Goal: Task Accomplishment & Management: Complete application form

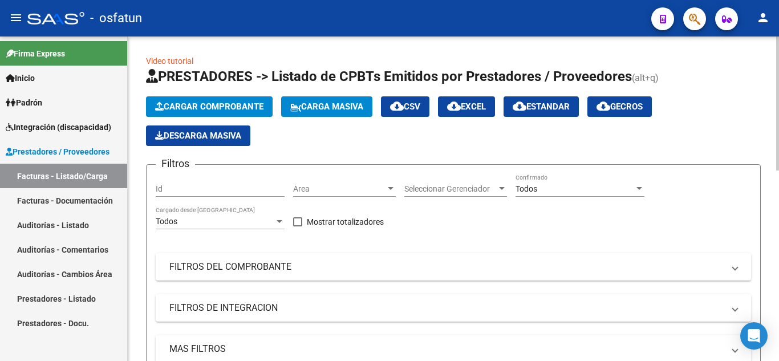
click at [245, 108] on span "Cargar Comprobante" at bounding box center [209, 107] width 108 height 10
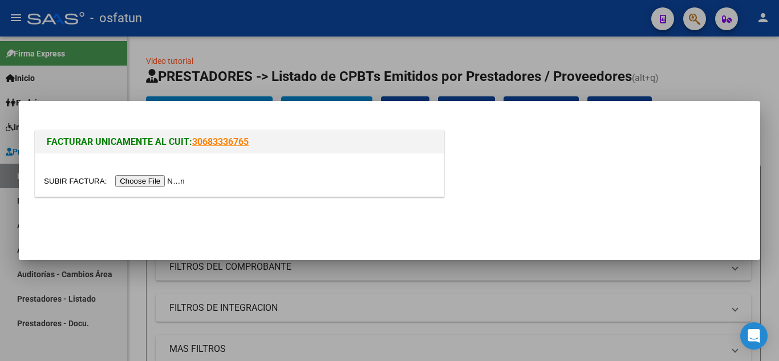
click at [159, 179] on input "file" at bounding box center [116, 181] width 144 height 12
click at [721, 90] on div at bounding box center [389, 180] width 779 height 361
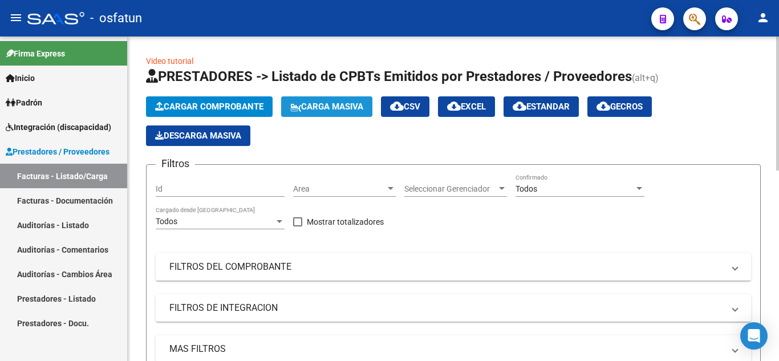
click at [334, 110] on span "Carga Masiva" at bounding box center [326, 107] width 73 height 10
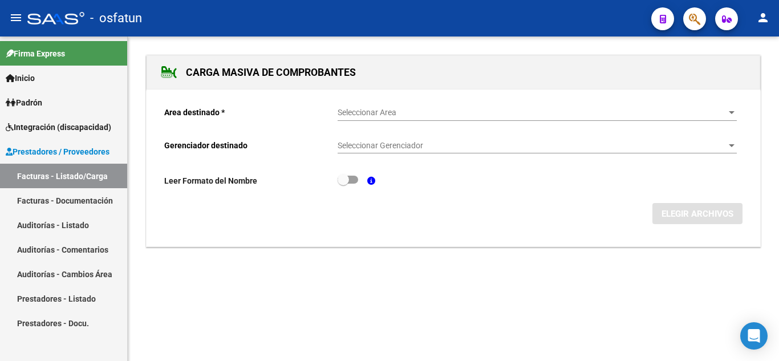
click at [392, 115] on span "Seleccionar Area" at bounding box center [532, 113] width 389 height 10
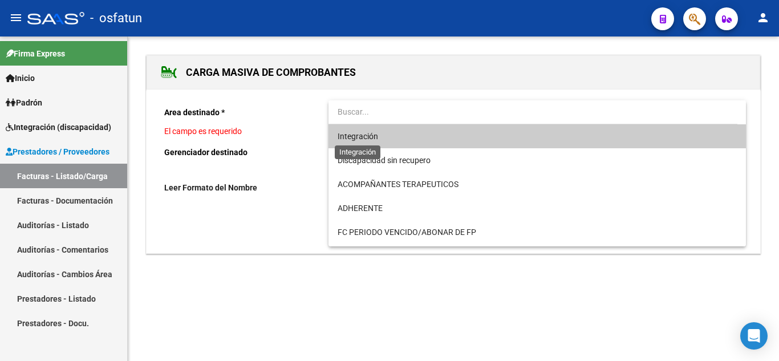
click at [370, 139] on span "Integración" at bounding box center [358, 136] width 41 height 9
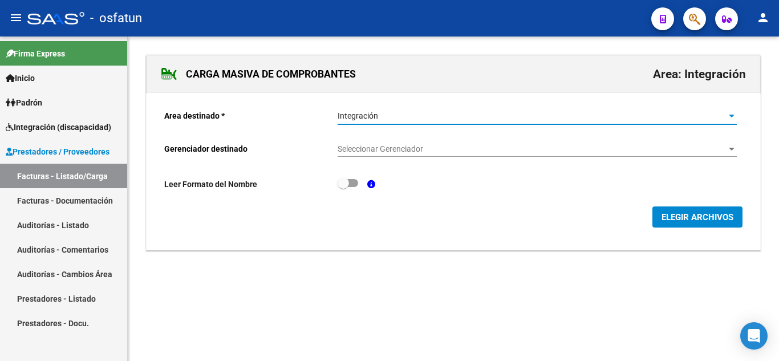
click at [379, 152] on span "Seleccionar Gerenciador" at bounding box center [532, 149] width 389 height 10
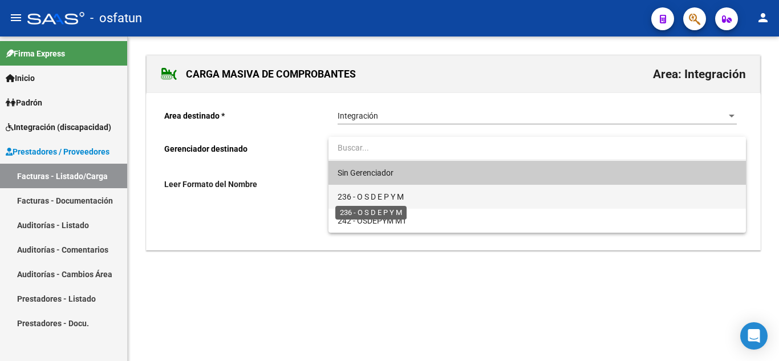
click at [374, 195] on span "236 - O S D E P Y M" at bounding box center [371, 196] width 66 height 9
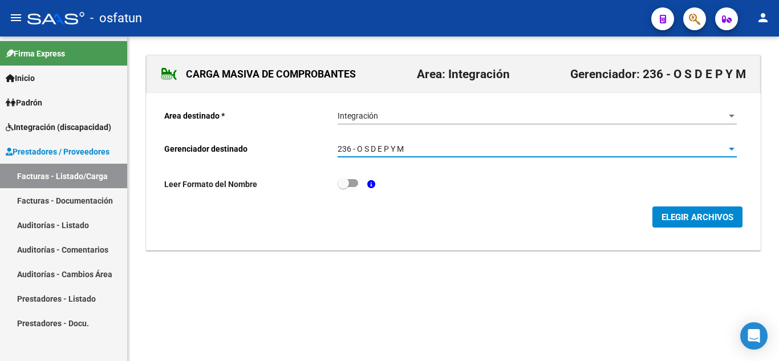
click at [665, 216] on span "ELEGIR ARCHIVOS" at bounding box center [698, 217] width 72 height 10
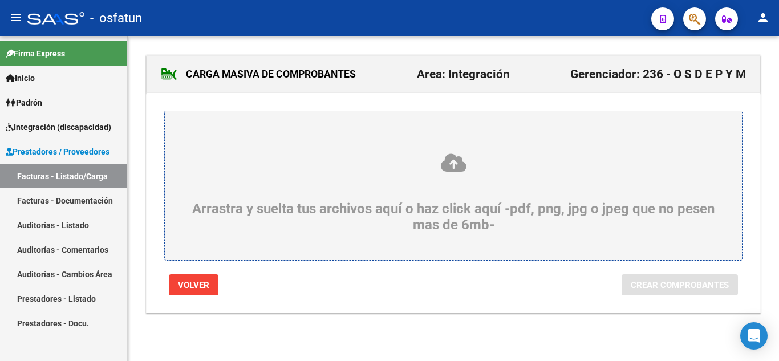
click at [418, 185] on div "Arrastra y suelta tus archivos aquí o haz click aquí -pdf, png, jpg o jpeg que …" at bounding box center [453, 192] width 523 height 80
click at [0, 0] on input "Arrastra y suelta tus archivos aquí o haz click aquí -pdf, png, jpg o jpeg que …" at bounding box center [0, 0] width 0 height 0
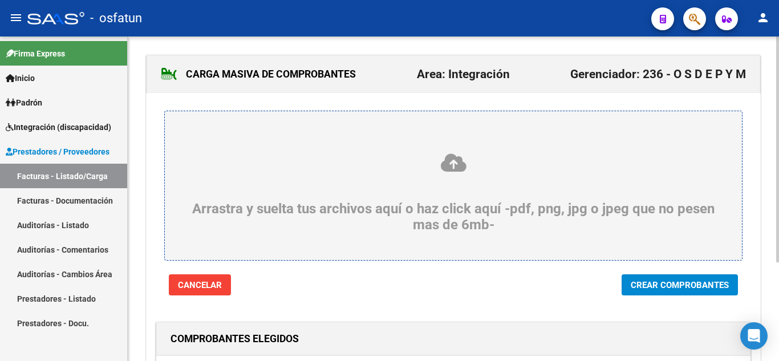
click at [655, 282] on span "Crear Comprobantes" at bounding box center [680, 285] width 98 height 10
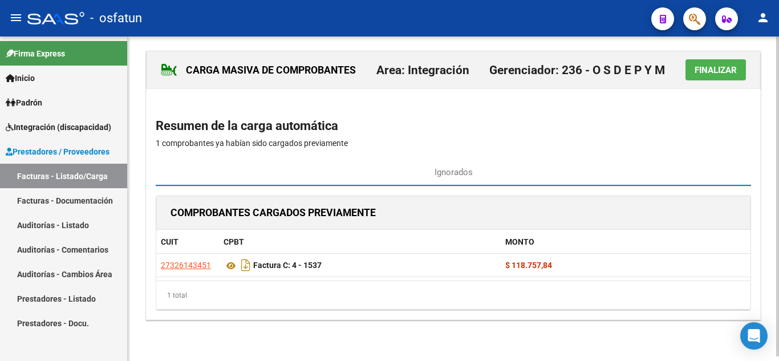
scroll to position [5, 0]
click at [705, 71] on span "Finalizar" at bounding box center [716, 70] width 42 height 10
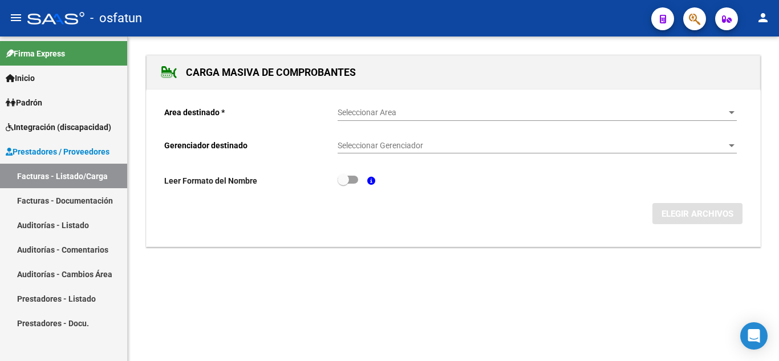
click at [37, 181] on link "Facturas - Listado/Carga" at bounding box center [63, 176] width 127 height 25
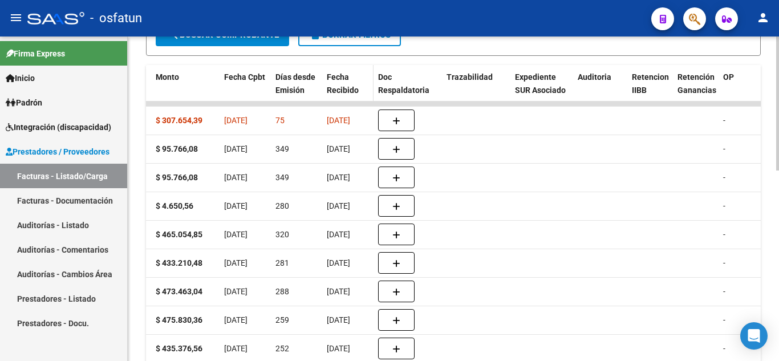
scroll to position [275, 0]
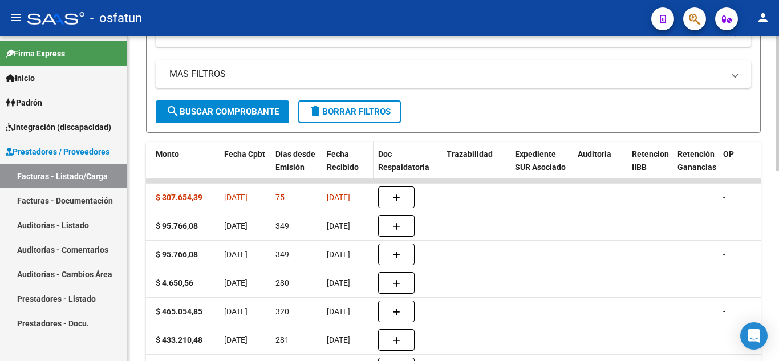
click at [342, 158] on span "Fecha Recibido" at bounding box center [343, 160] width 32 height 22
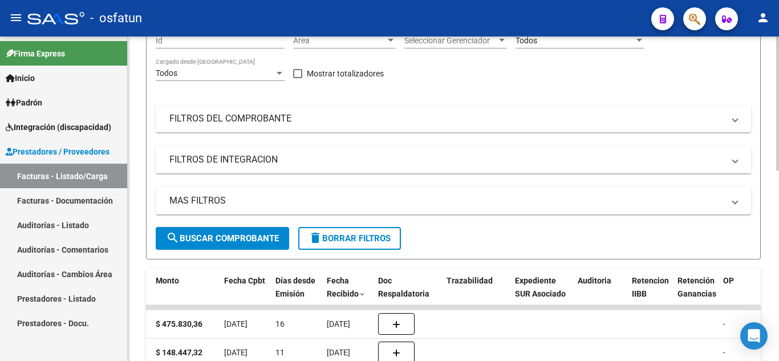
scroll to position [47, 0]
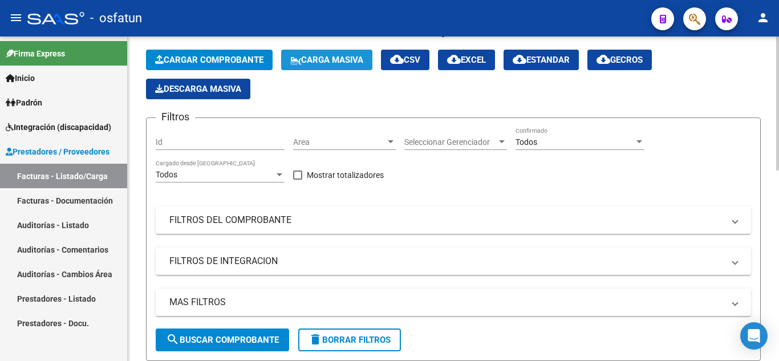
click at [327, 54] on button "Carga Masiva" at bounding box center [326, 60] width 91 height 21
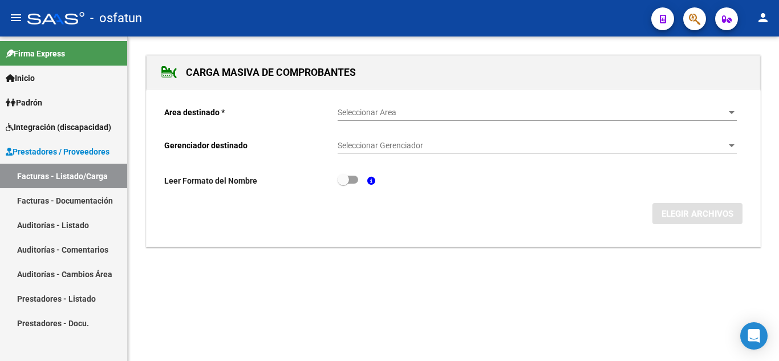
click at [375, 111] on span "Seleccionar Area" at bounding box center [532, 113] width 389 height 10
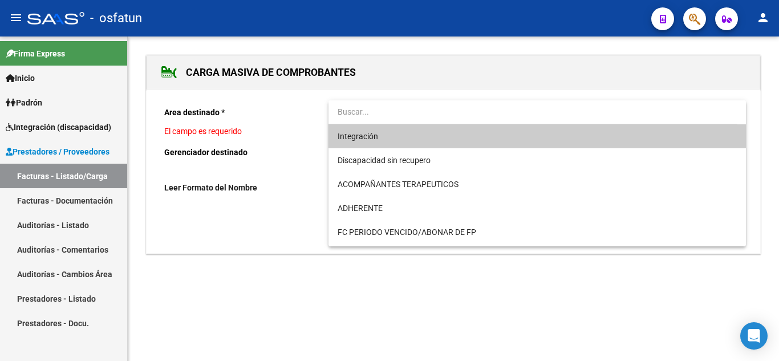
click at [381, 141] on span "Integración" at bounding box center [537, 136] width 399 height 24
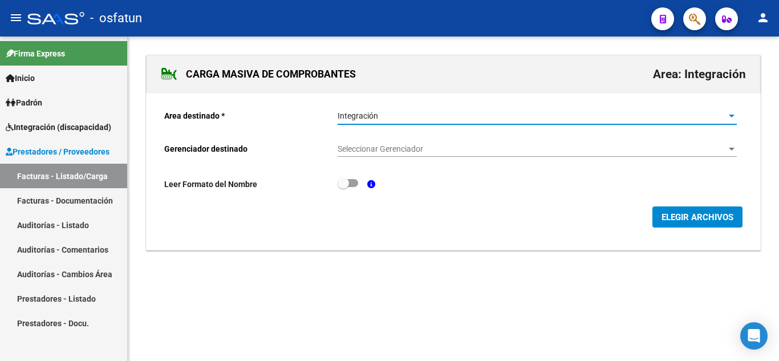
click at [390, 153] on span "Seleccionar Gerenciador" at bounding box center [532, 149] width 389 height 10
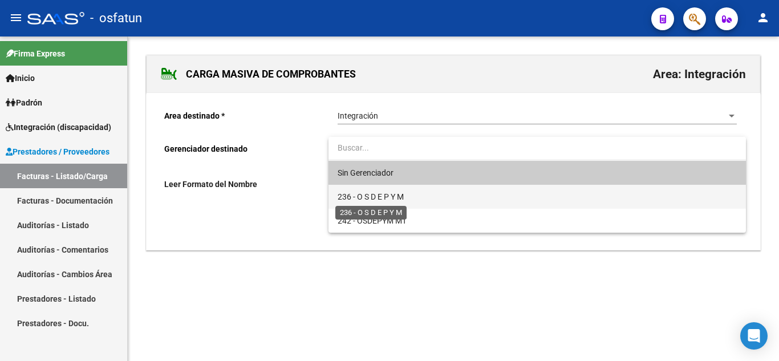
click at [381, 193] on span "236 - O S D E P Y M" at bounding box center [371, 196] width 66 height 9
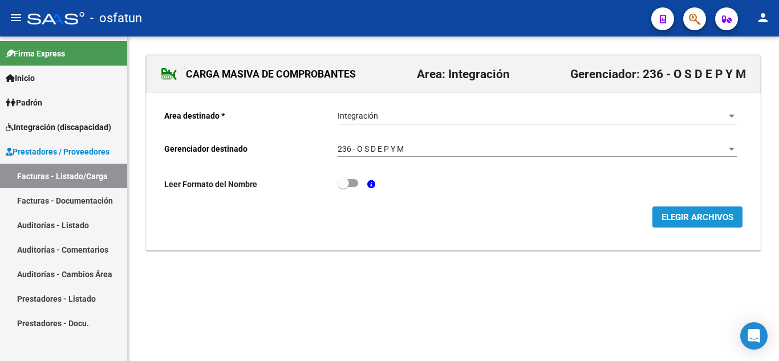
click at [675, 217] on span "ELEGIR ARCHIVOS" at bounding box center [698, 217] width 72 height 10
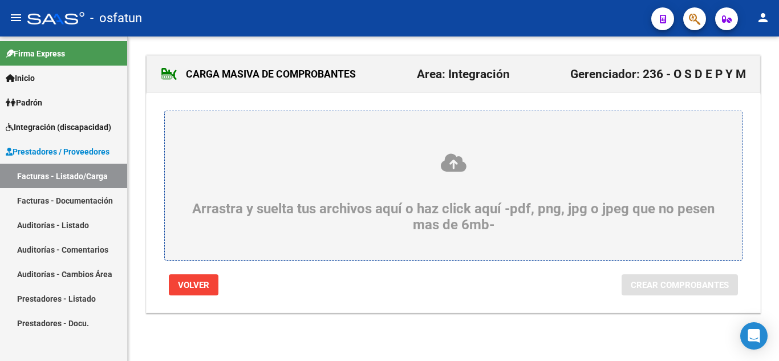
drag, startPoint x: 386, startPoint y: 171, endPoint x: 362, endPoint y: 213, distance: 48.5
click at [362, 213] on div "Arrastra y suelta tus archivos aquí o haz click aquí -pdf, png, jpg o jpeg que …" at bounding box center [453, 192] width 523 height 80
click at [0, 0] on input "Arrastra y suelta tus archivos aquí o haz click aquí -pdf, png, jpg o jpeg que …" at bounding box center [0, 0] width 0 height 0
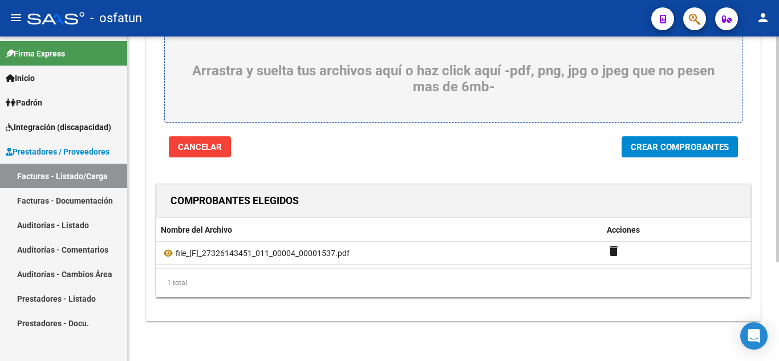
scroll to position [141, 0]
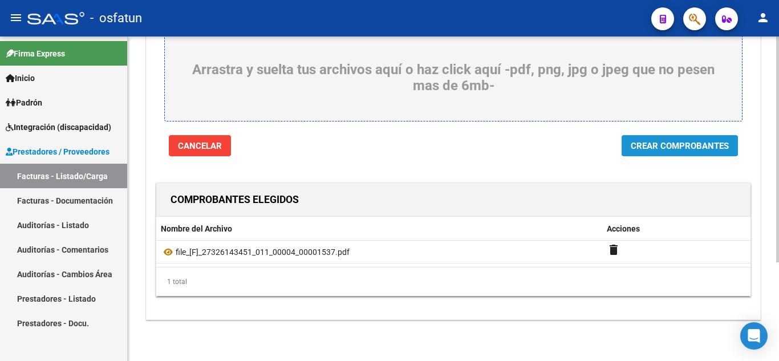
click at [652, 148] on span "Crear Comprobantes" at bounding box center [680, 146] width 98 height 10
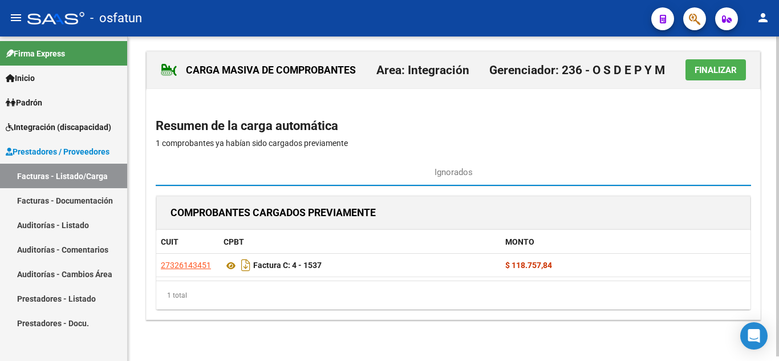
scroll to position [5, 0]
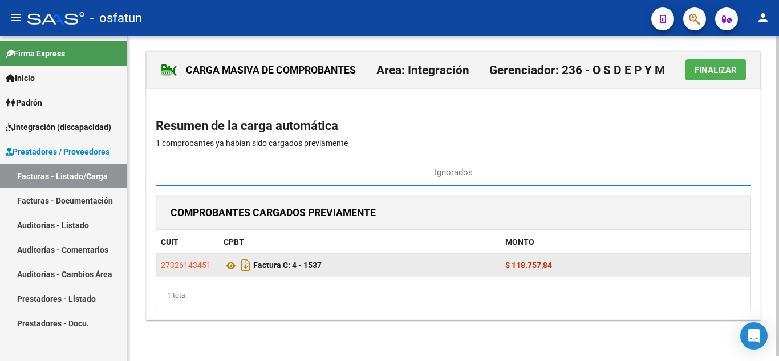
click at [367, 272] on div "Factura C: 4 - 1537" at bounding box center [360, 265] width 273 height 18
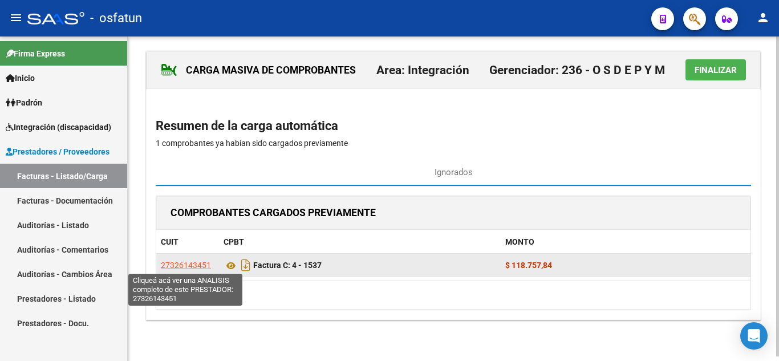
drag, startPoint x: 213, startPoint y: 265, endPoint x: 161, endPoint y: 265, distance: 51.9
click at [161, 265] on div "27326143451" at bounding box center [188, 265] width 54 height 13
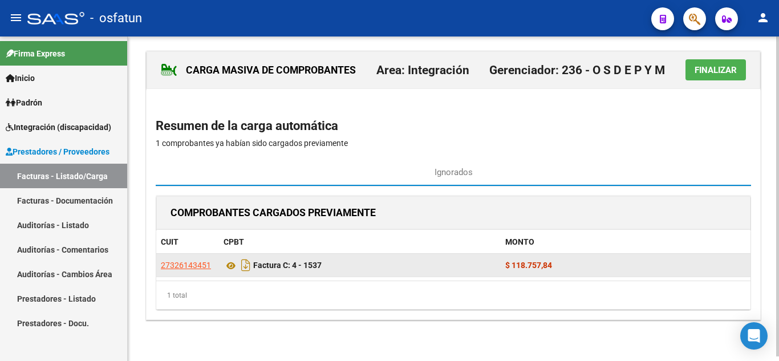
copy span "27326143451"
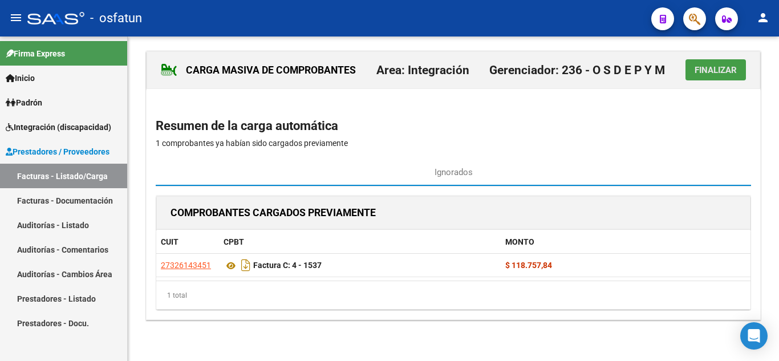
click at [733, 68] on span "Finalizar" at bounding box center [716, 70] width 42 height 10
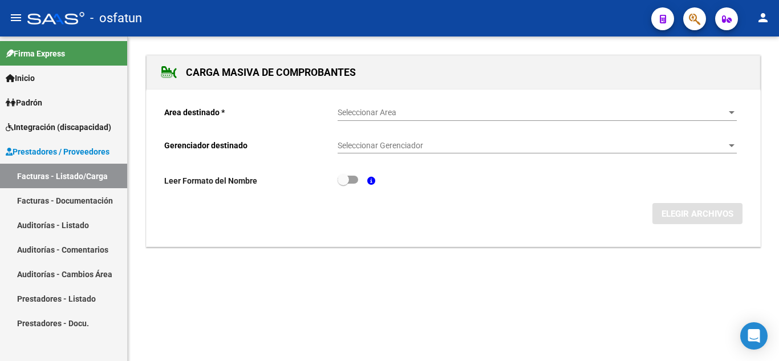
click at [54, 172] on link "Facturas - Listado/Carga" at bounding box center [63, 176] width 127 height 25
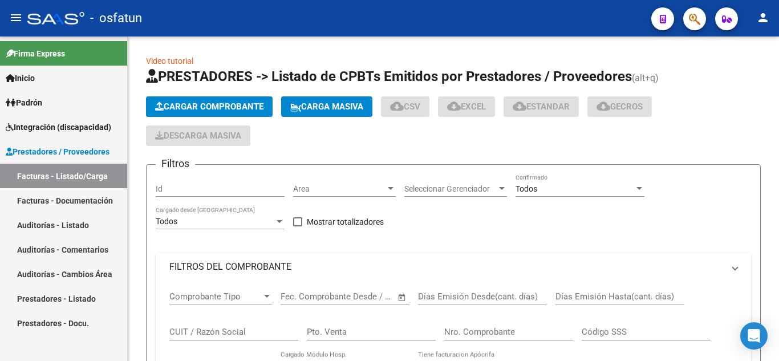
click at [43, 173] on link "Facturas - Listado/Carga" at bounding box center [63, 176] width 127 height 25
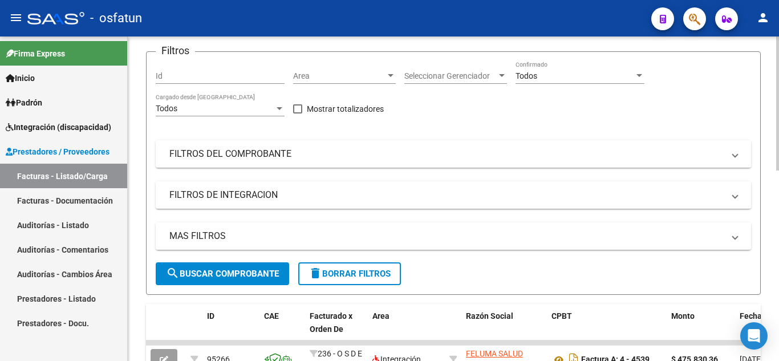
scroll to position [114, 0]
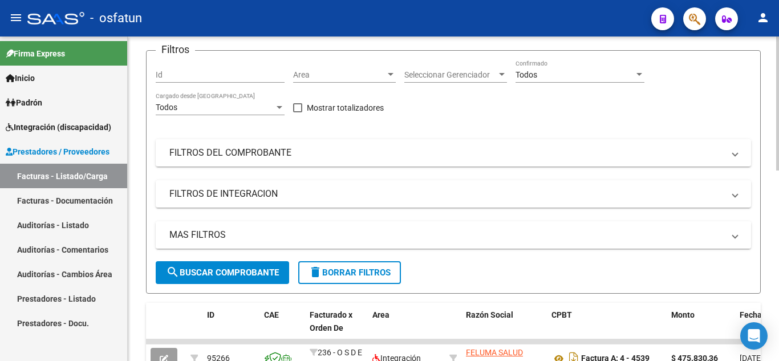
click at [249, 224] on mat-expansion-panel-header "MAS FILTROS" at bounding box center [454, 234] width 596 height 27
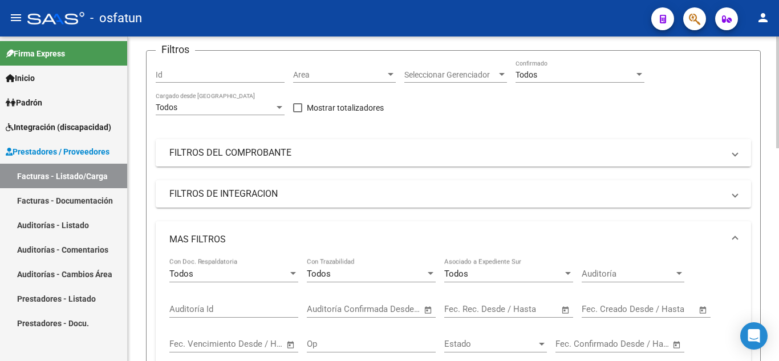
click at [280, 164] on mat-expansion-panel-header "FILTROS DEL COMPROBANTE" at bounding box center [454, 152] width 596 height 27
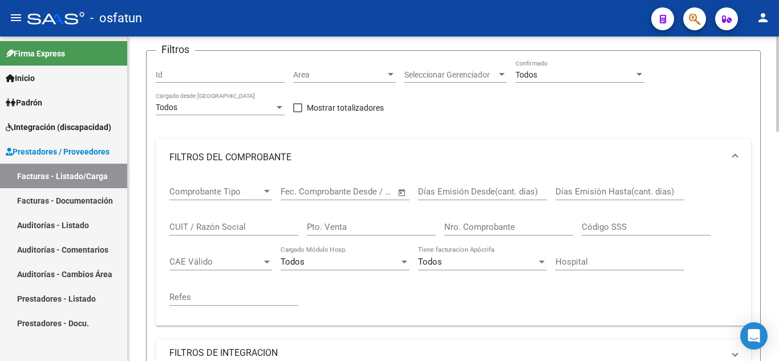
click at [229, 229] on input "CUIT / Razón Social" at bounding box center [233, 227] width 129 height 10
paste input "27326143451"
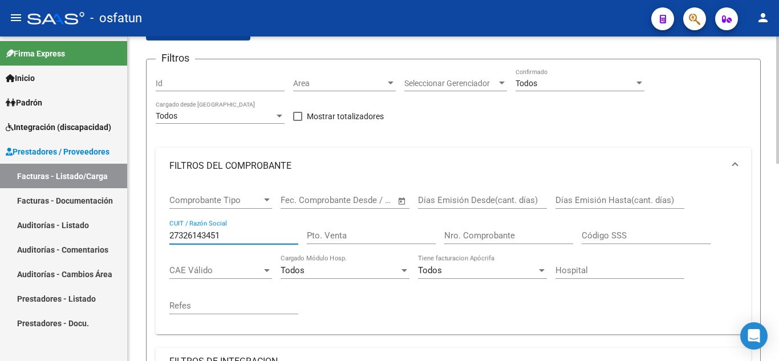
scroll to position [0, 0]
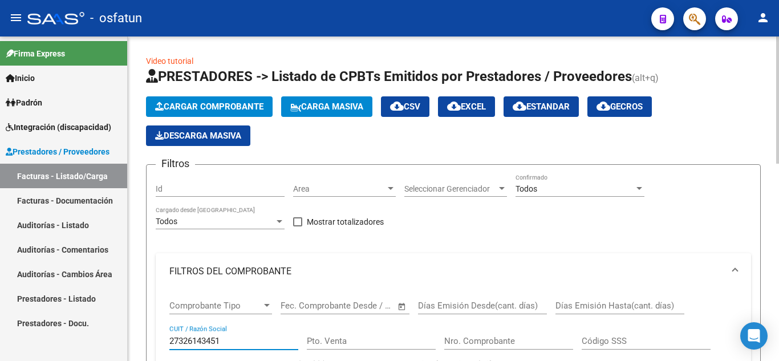
type input "27326143451"
click at [240, 110] on span "Cargar Comprobante" at bounding box center [209, 107] width 108 height 10
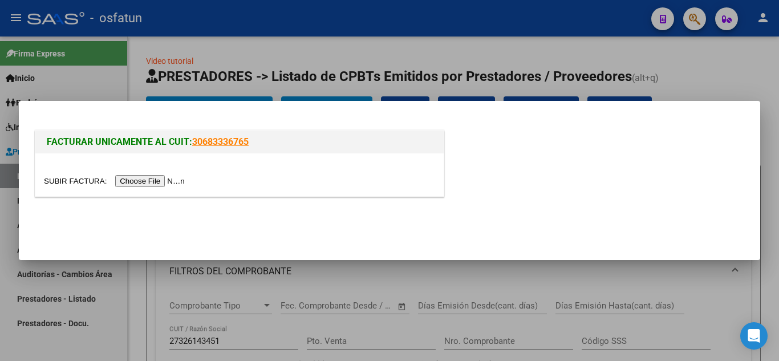
click at [141, 179] on input "file" at bounding box center [116, 181] width 144 height 12
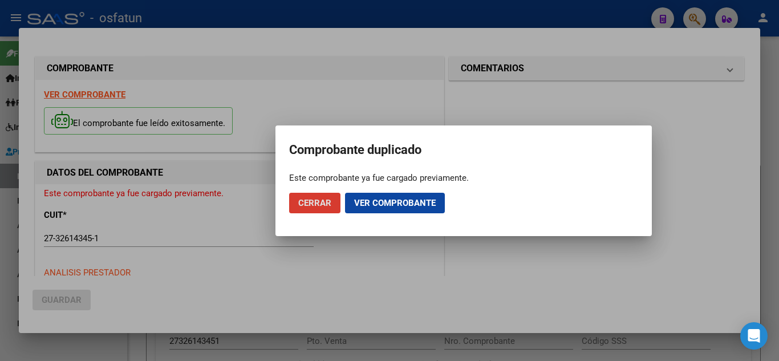
click at [389, 206] on span "Ver comprobante" at bounding box center [395, 203] width 82 height 10
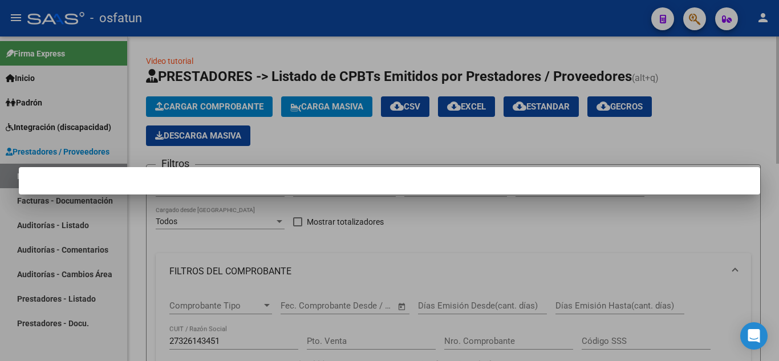
click at [370, 151] on div at bounding box center [389, 180] width 779 height 361
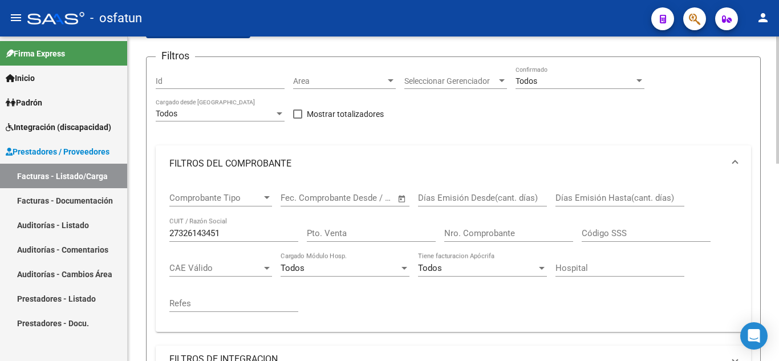
scroll to position [106, 0]
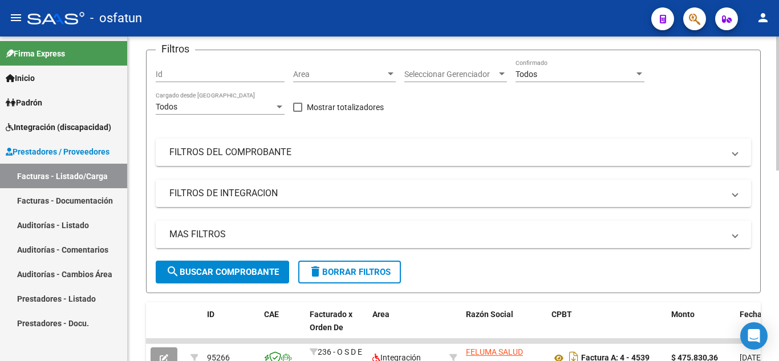
scroll to position [57, 0]
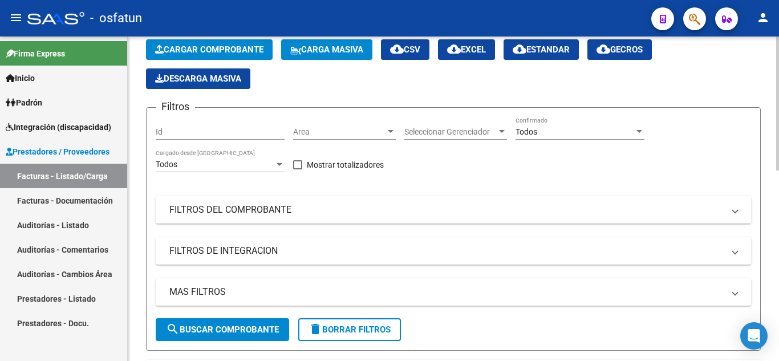
click at [245, 205] on mat-panel-title "FILTROS DEL COMPROBANTE" at bounding box center [446, 210] width 555 height 13
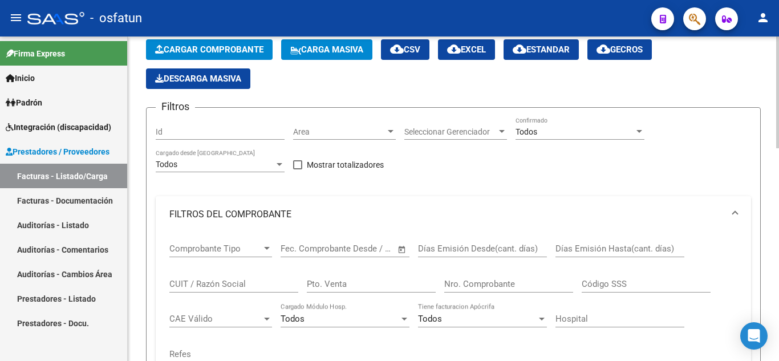
click at [229, 286] on input "CUIT / Razón Social" at bounding box center [233, 284] width 129 height 10
paste input "27326143451"
type input "27326143451"
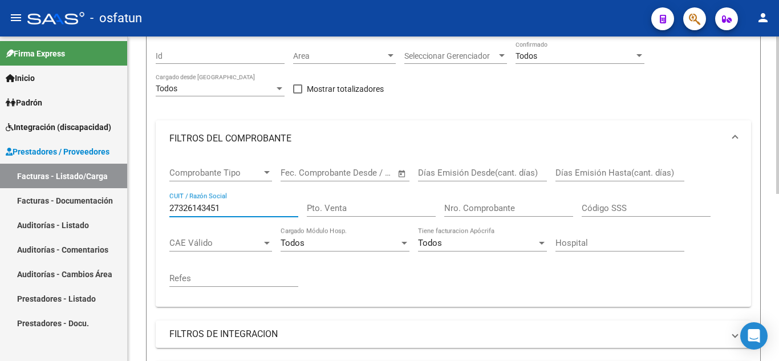
scroll to position [118, 0]
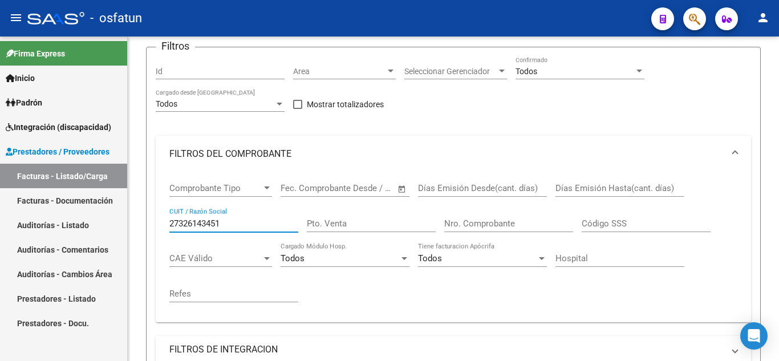
drag, startPoint x: 254, startPoint y: 223, endPoint x: 119, endPoint y: 220, distance: 134.7
click at [119, 220] on mat-sidenav-container "Firma Express Inicio Instructivos Contacto OS Padrón Cambios de Gerenciador Pad…" at bounding box center [389, 199] width 779 height 325
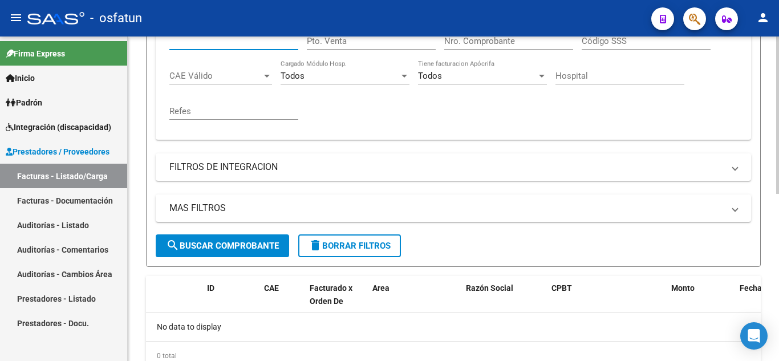
scroll to position [175, 0]
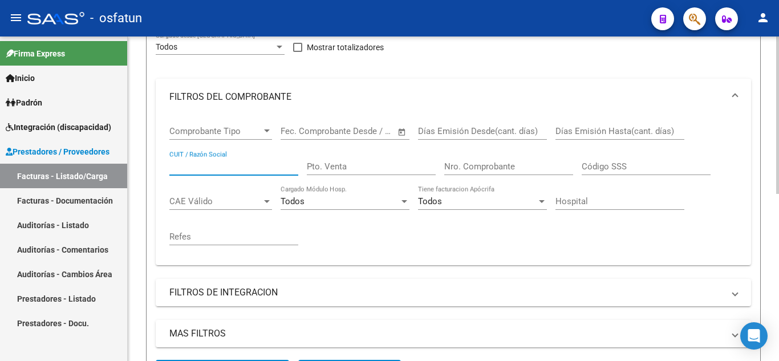
paste input "27326143451"
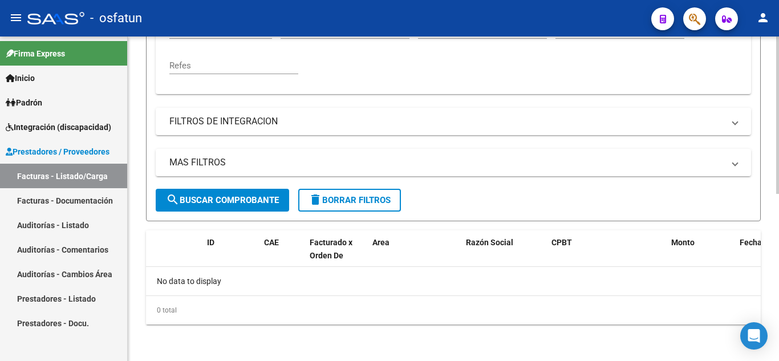
type input "27326143451"
click at [238, 207] on button "search Buscar Comprobante" at bounding box center [222, 200] width 133 height 23
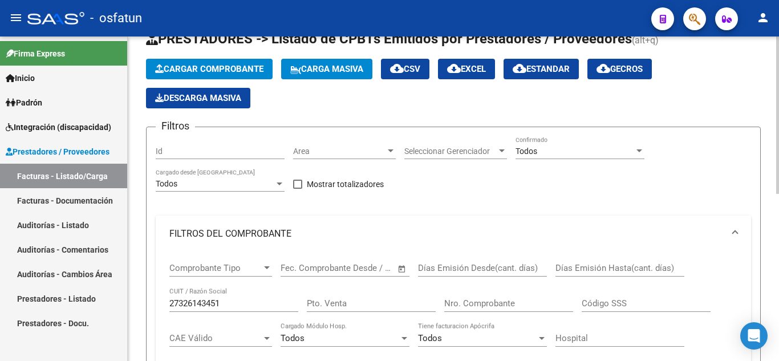
scroll to position [3, 0]
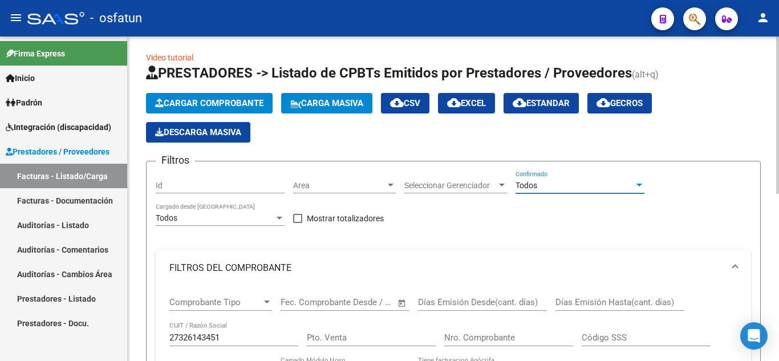
click at [567, 181] on div "Todos" at bounding box center [575, 186] width 119 height 10
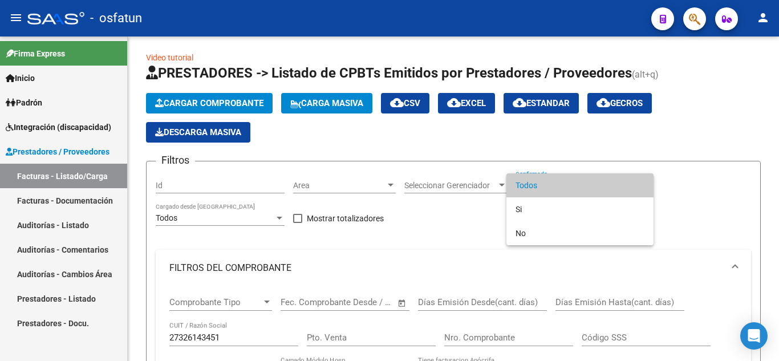
click at [525, 181] on span "Todos" at bounding box center [580, 185] width 129 height 24
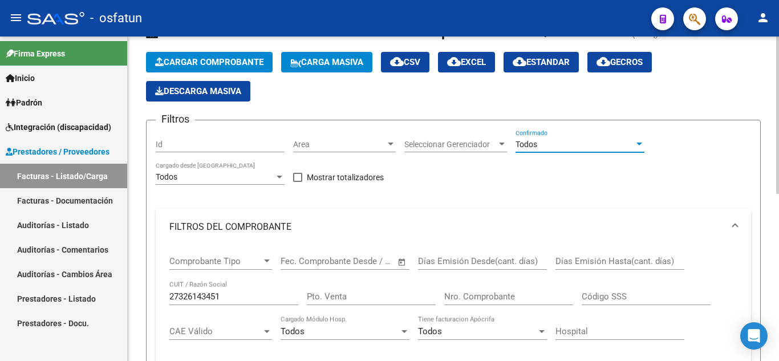
scroll to position [60, 0]
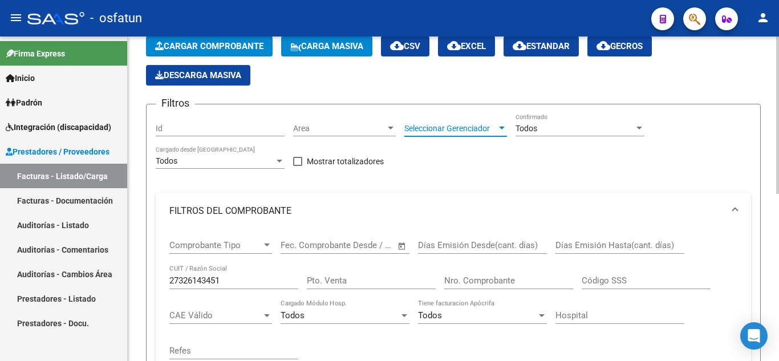
click at [484, 131] on span "Seleccionar Gerenciador" at bounding box center [450, 129] width 92 height 10
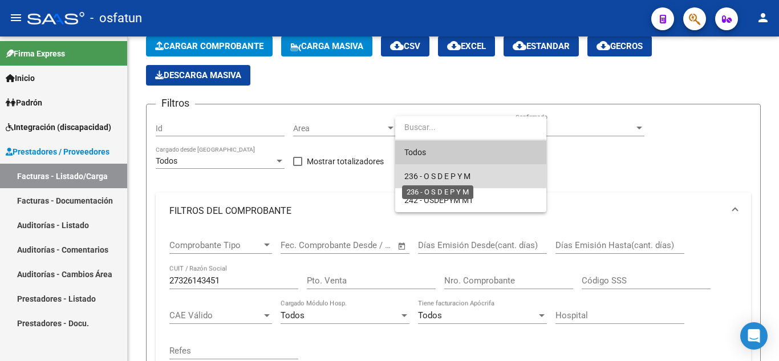
click at [452, 172] on span "236 - O S D E P Y M" at bounding box center [437, 176] width 66 height 9
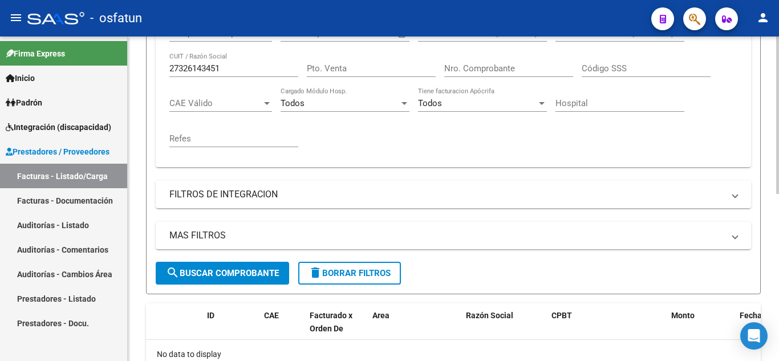
scroll to position [289, 0]
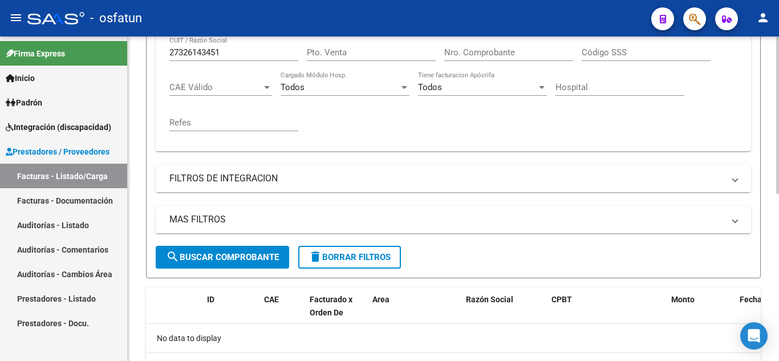
click at [254, 248] on button "search Buscar Comprobante" at bounding box center [222, 257] width 133 height 23
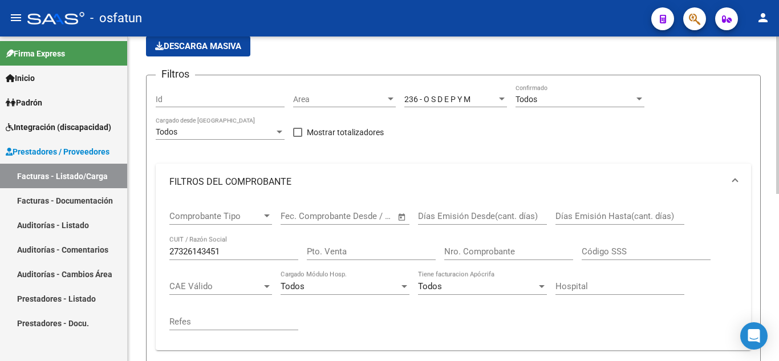
scroll to position [60, 0]
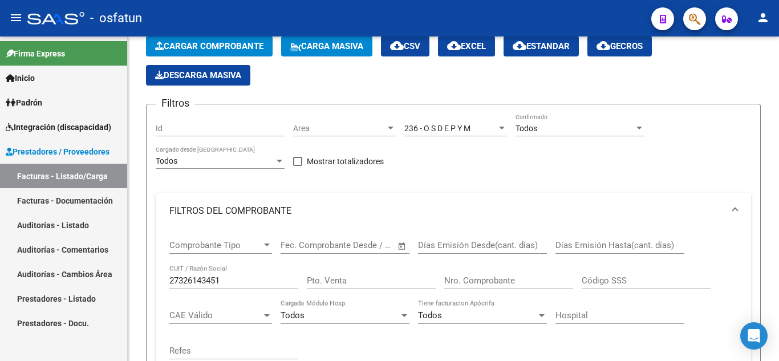
click at [25, 175] on link "Facturas - Listado/Carga" at bounding box center [63, 176] width 127 height 25
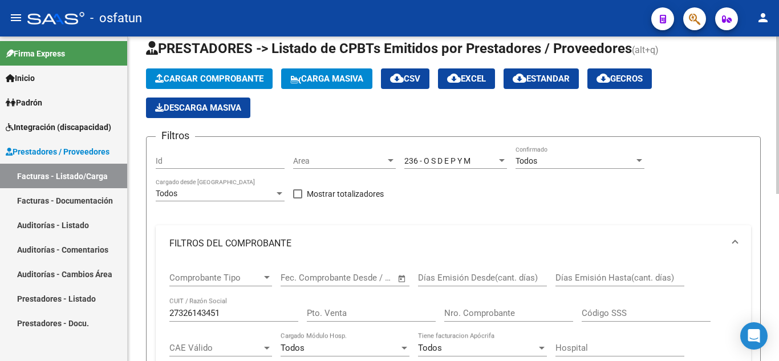
scroll to position [0, 0]
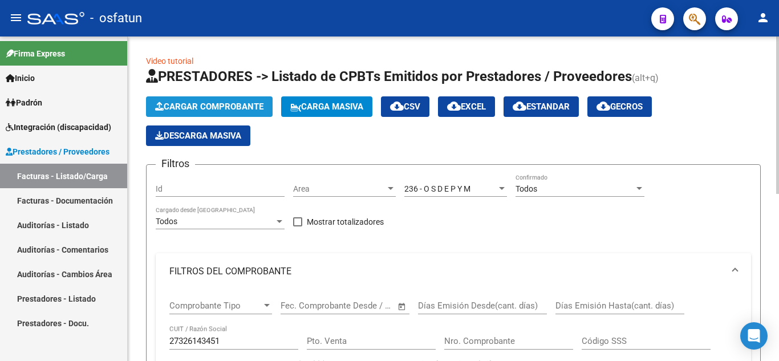
click at [207, 108] on span "Cargar Comprobante" at bounding box center [209, 107] width 108 height 10
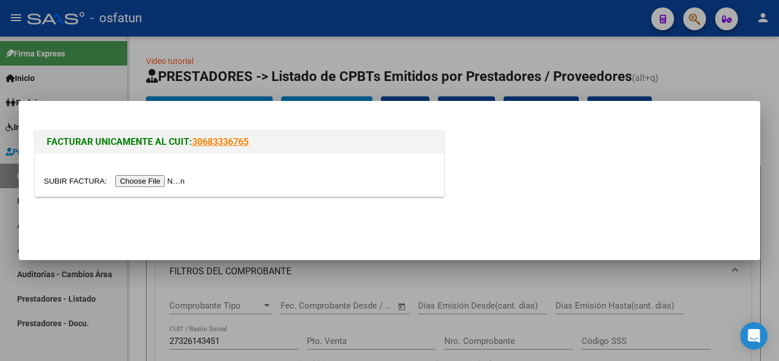
click at [167, 179] on input "file" at bounding box center [116, 181] width 144 height 12
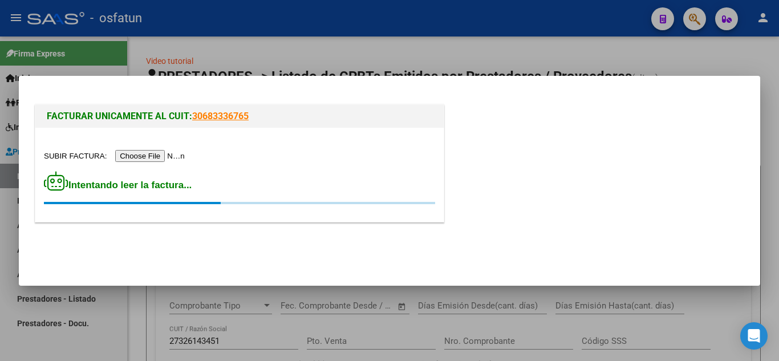
click at [220, 43] on div at bounding box center [389, 180] width 779 height 361
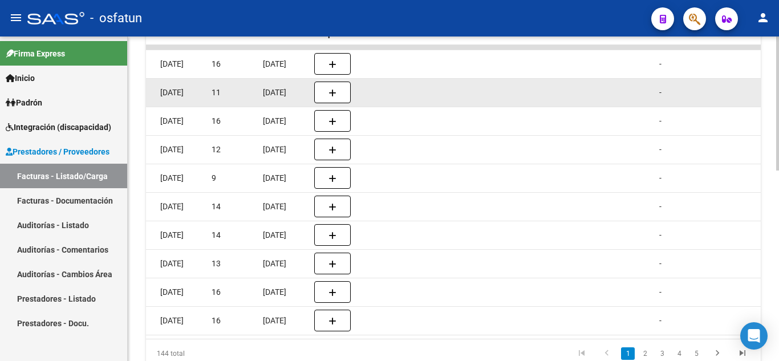
scroll to position [332, 0]
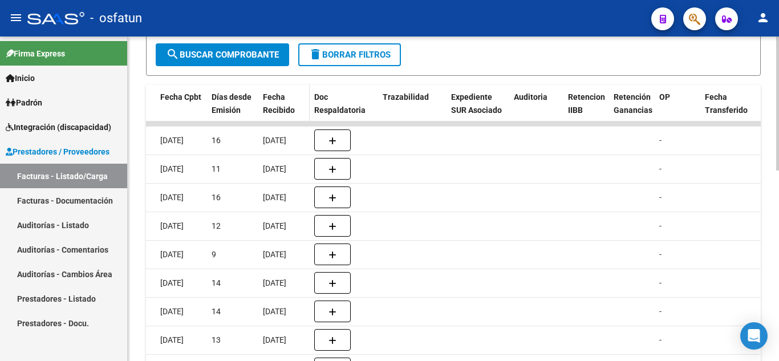
click at [274, 100] on span "Fecha Recibido" at bounding box center [279, 103] width 32 height 22
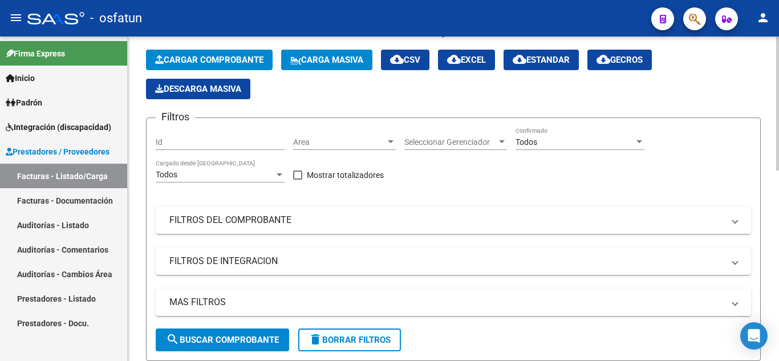
scroll to position [0, 0]
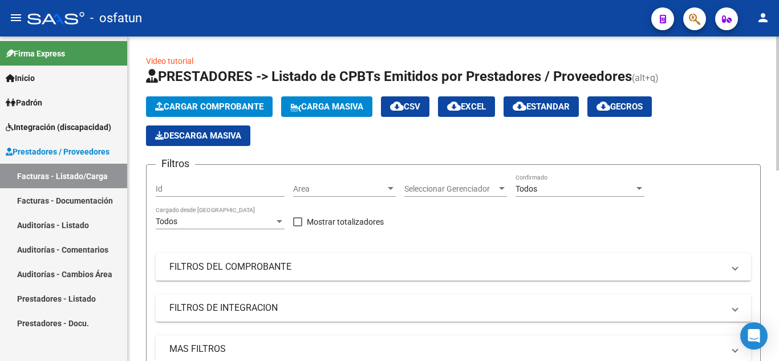
click at [253, 102] on span "Cargar Comprobante" at bounding box center [209, 107] width 108 height 10
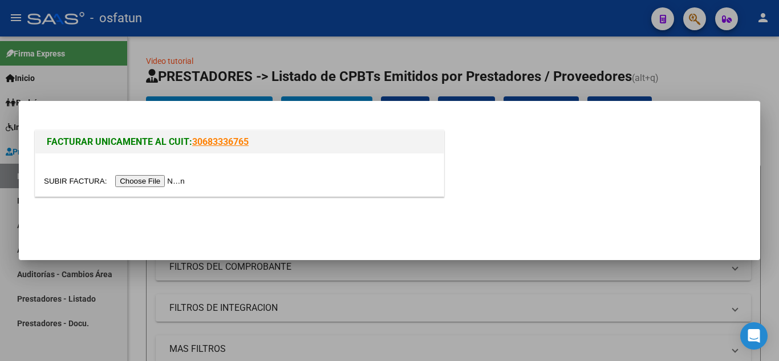
click at [164, 180] on input "file" at bounding box center [116, 181] width 144 height 12
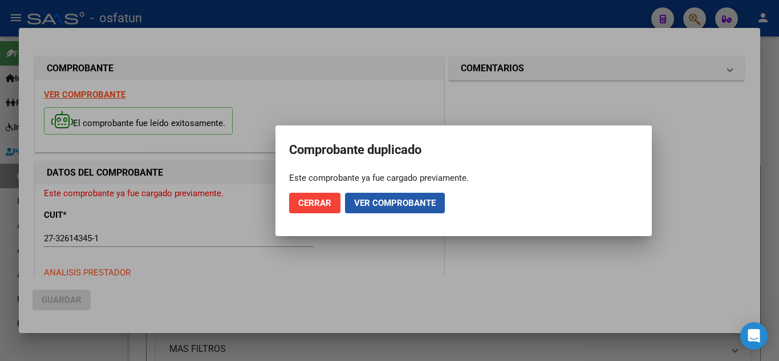
click at [385, 207] on span "Ver comprobante" at bounding box center [395, 203] width 82 height 10
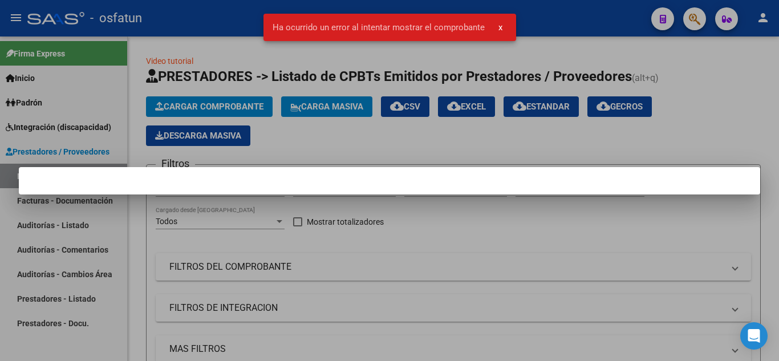
click at [352, 151] on div at bounding box center [389, 180] width 779 height 361
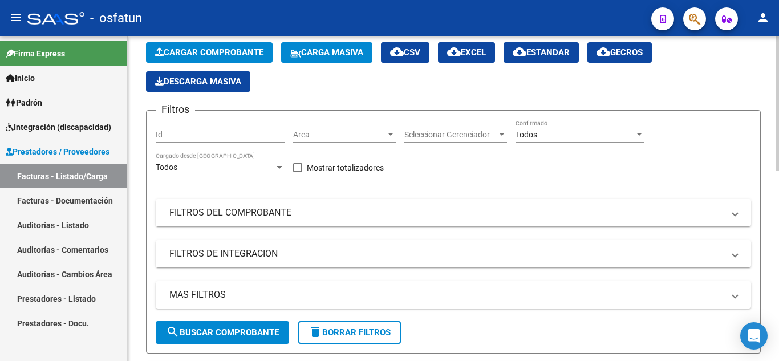
scroll to position [114, 0]
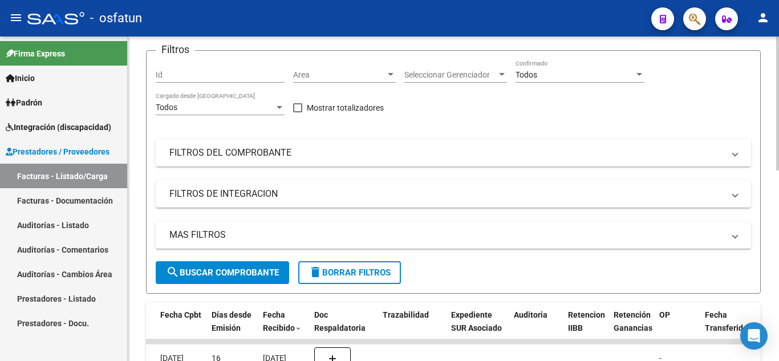
click at [244, 153] on mat-panel-title "FILTROS DEL COMPROBANTE" at bounding box center [446, 153] width 555 height 13
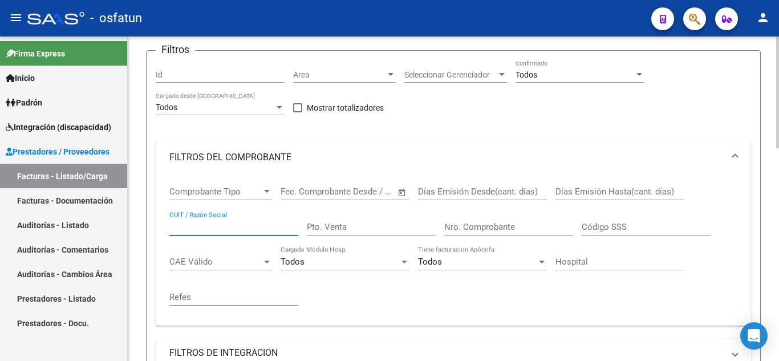
click at [226, 230] on input "CUIT / Razón Social" at bounding box center [233, 227] width 129 height 10
paste input "27326143451"
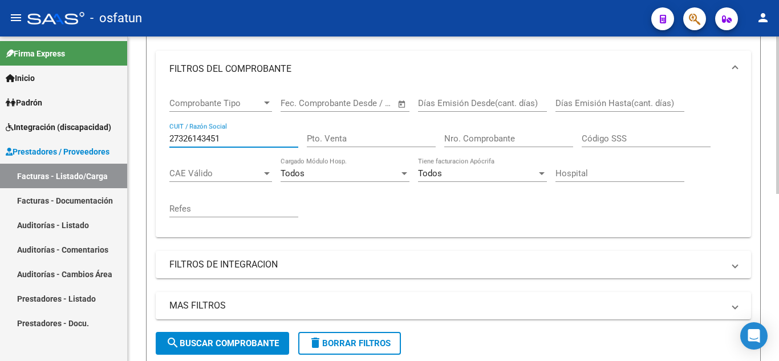
scroll to position [342, 0]
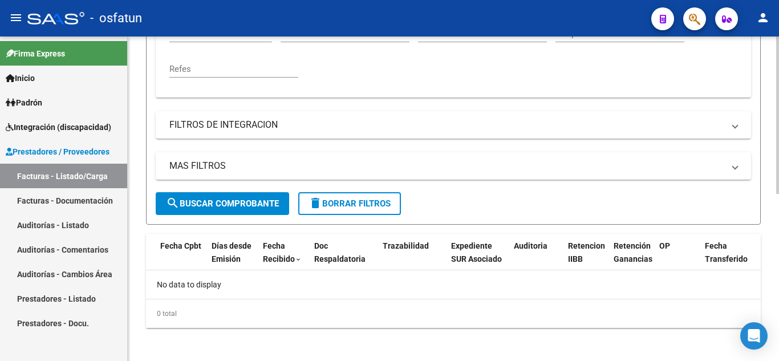
type input "27326143451"
click at [213, 205] on span "search Buscar Comprobante" at bounding box center [222, 204] width 113 height 10
click at [79, 171] on link "Facturas - Listado/Carga" at bounding box center [63, 176] width 127 height 25
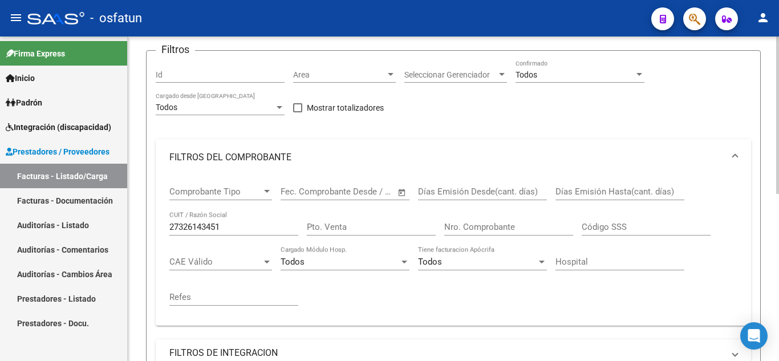
scroll to position [0, 0]
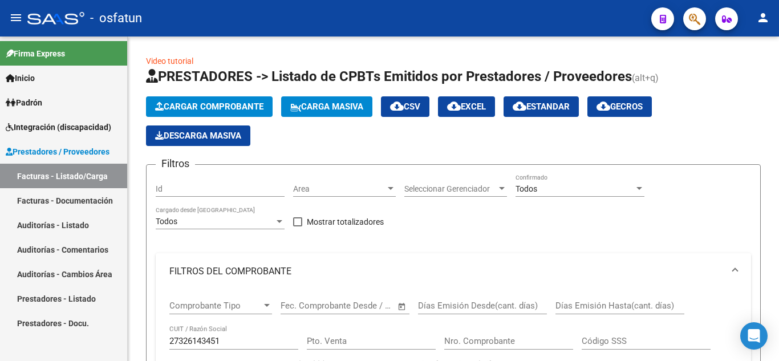
click at [19, 15] on mat-icon "menu" at bounding box center [16, 18] width 14 height 14
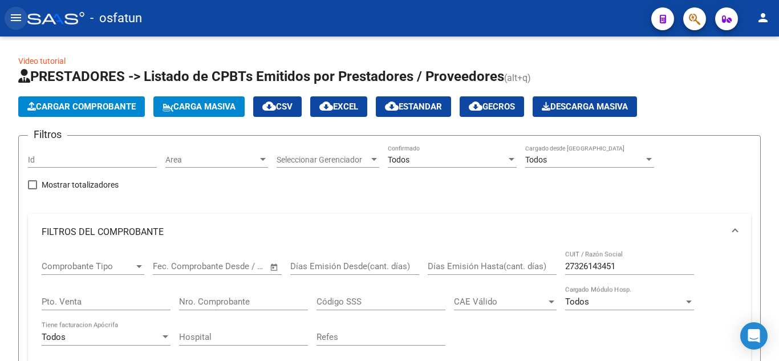
click at [19, 15] on mat-icon "menu" at bounding box center [16, 18] width 14 height 14
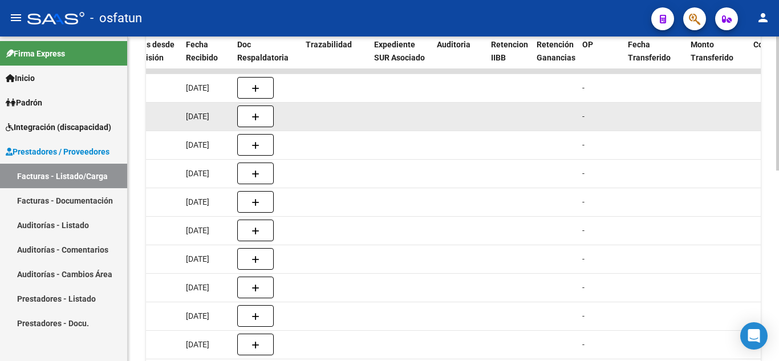
scroll to position [290, 0]
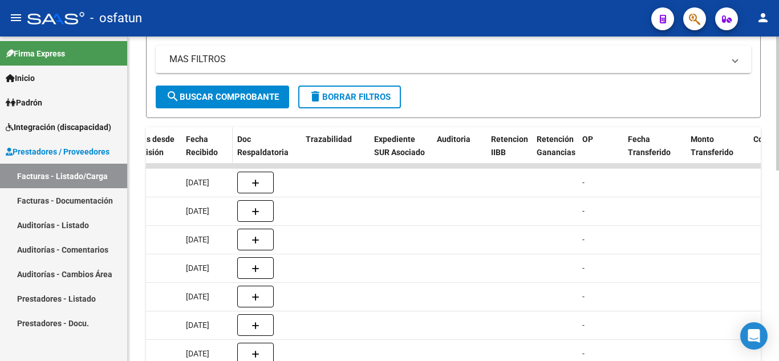
click at [201, 144] on div "Fecha Recibido" at bounding box center [207, 146] width 42 height 26
click at [206, 148] on span "Fecha Recibido" at bounding box center [202, 146] width 32 height 22
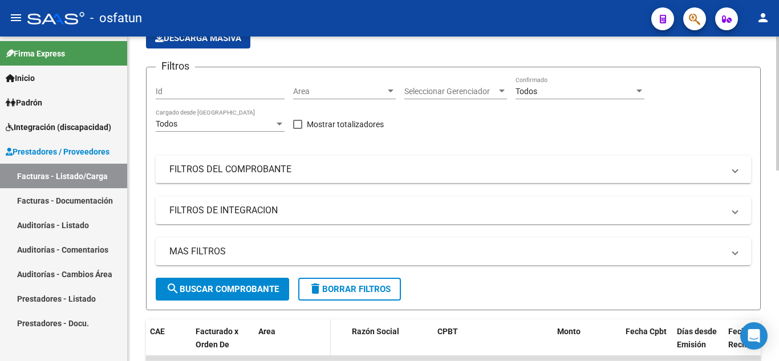
scroll to position [62, 0]
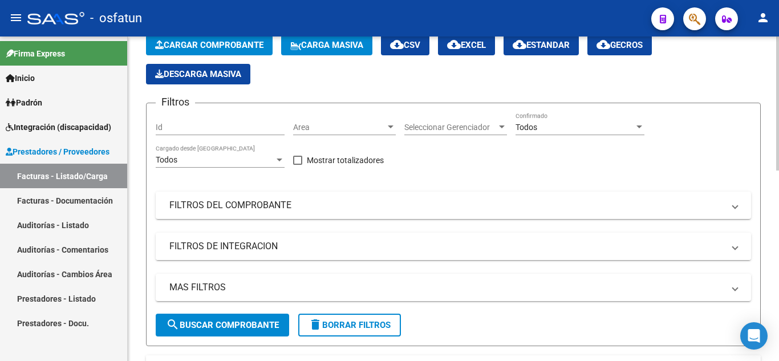
click at [250, 243] on mat-panel-title "FILTROS DE INTEGRACION" at bounding box center [446, 246] width 555 height 13
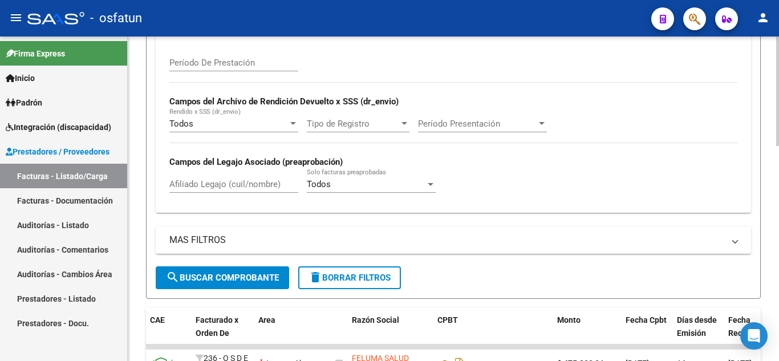
scroll to position [290, 0]
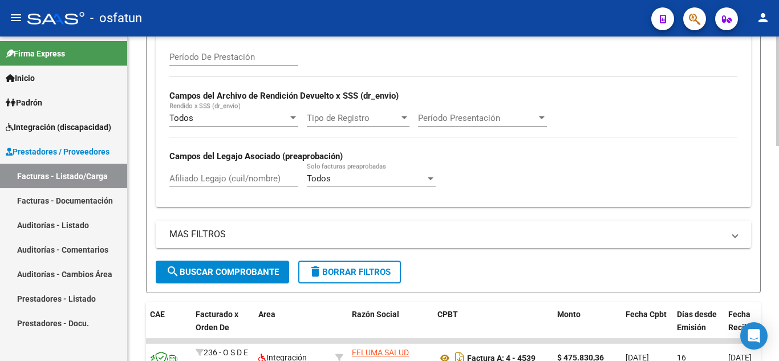
click at [241, 176] on input "Afiliado Legajo (cuil/nombre)" at bounding box center [233, 178] width 129 height 10
paste input "HEIK"
type input "HEIK"
click at [221, 268] on span "search Buscar Comprobante" at bounding box center [222, 272] width 113 height 10
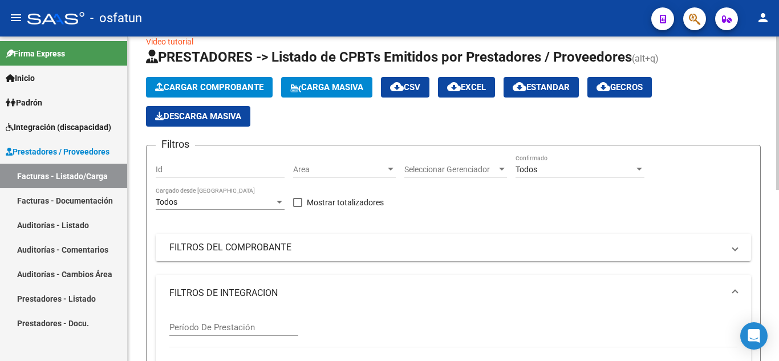
scroll to position [0, 0]
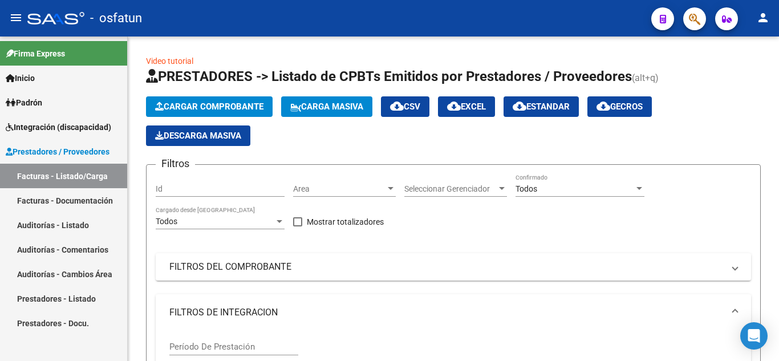
click at [103, 193] on link "Facturas - Documentación" at bounding box center [63, 200] width 127 height 25
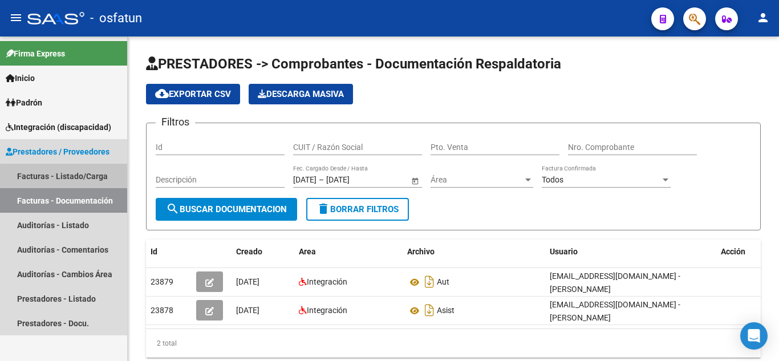
click at [76, 179] on link "Facturas - Listado/Carga" at bounding box center [63, 176] width 127 height 25
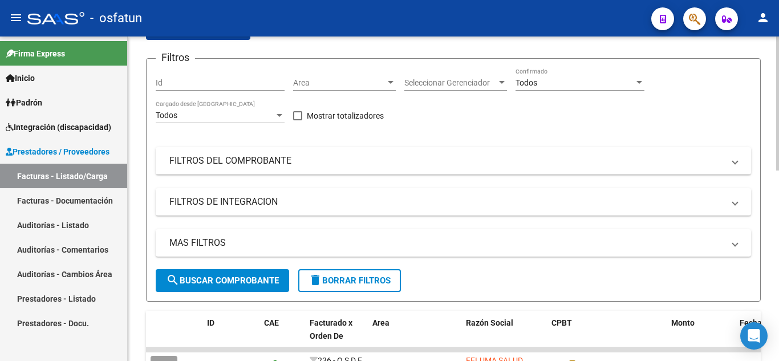
scroll to position [114, 0]
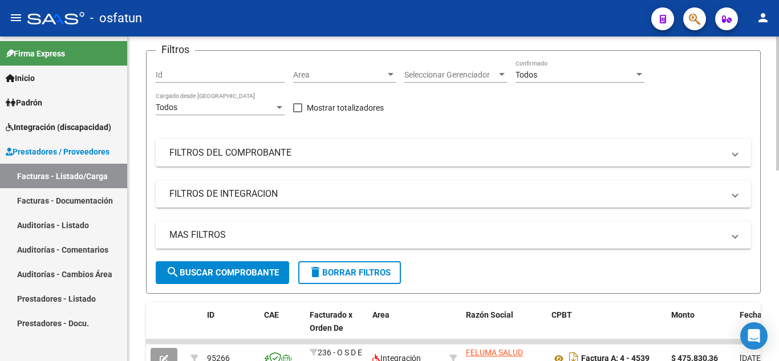
click at [248, 201] on mat-expansion-panel-header "FILTROS DE INTEGRACION" at bounding box center [454, 193] width 596 height 27
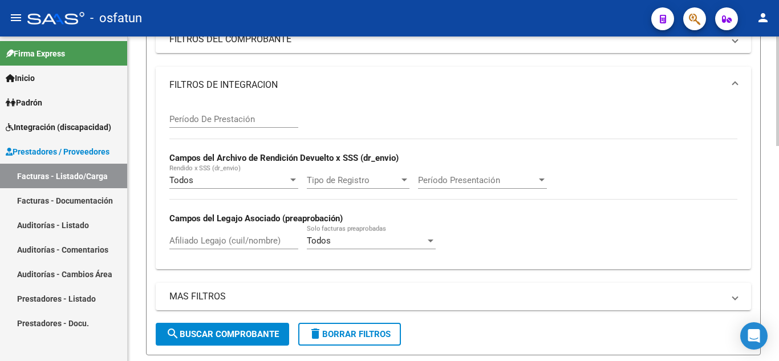
scroll to position [228, 0]
click at [226, 242] on input "Afiliado Legajo (cuil/nombre)" at bounding box center [233, 240] width 129 height 10
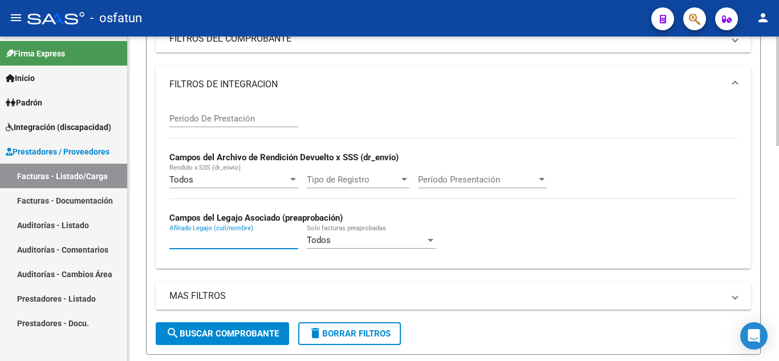
paste input "56547876"
type input "56547876"
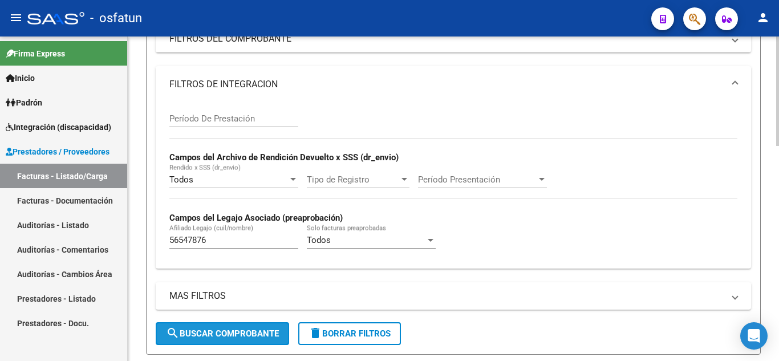
click at [217, 329] on span "search Buscar Comprobante" at bounding box center [222, 334] width 113 height 10
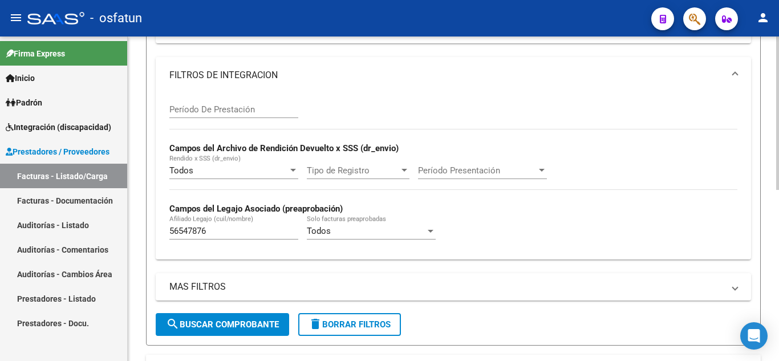
scroll to position [191, 0]
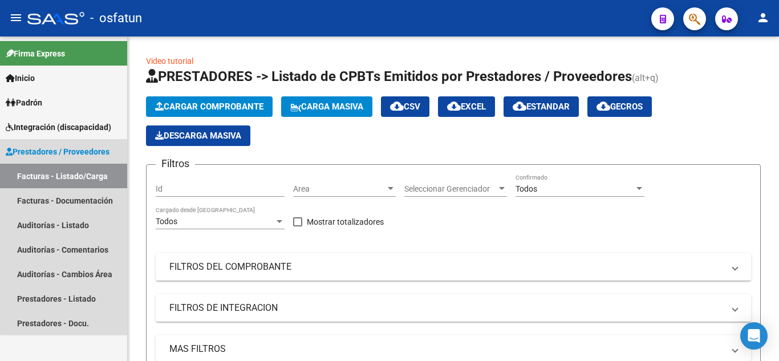
click at [90, 176] on link "Facturas - Listado/Carga" at bounding box center [63, 176] width 127 height 25
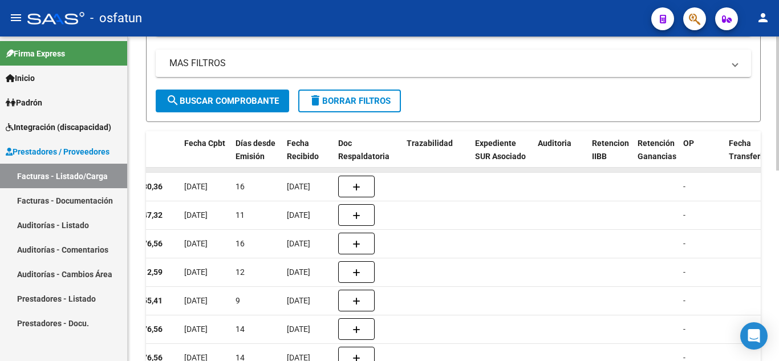
scroll to position [285, 0]
click at [305, 152] on span "Fecha Recibido" at bounding box center [303, 150] width 32 height 22
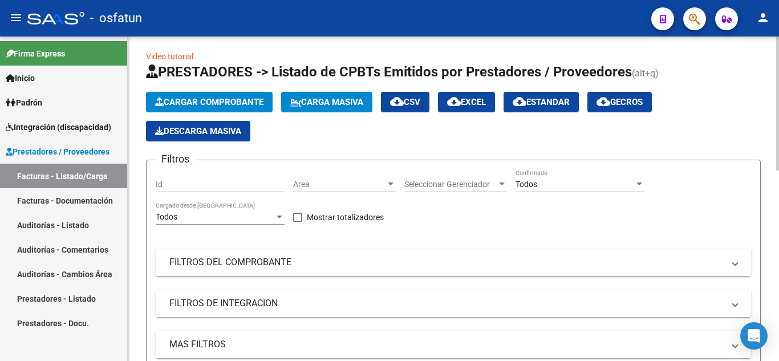
scroll to position [0, 0]
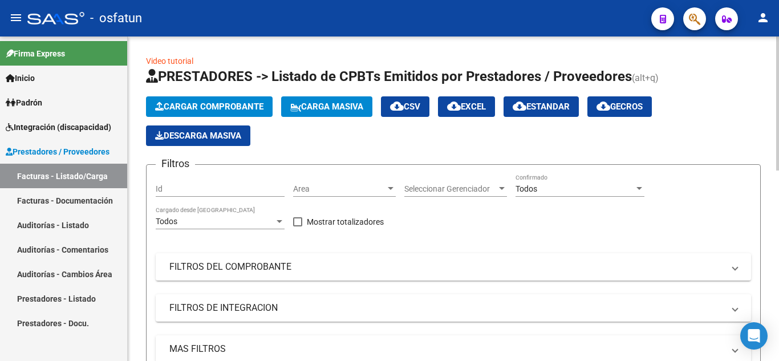
click at [215, 100] on button "Cargar Comprobante" at bounding box center [209, 106] width 127 height 21
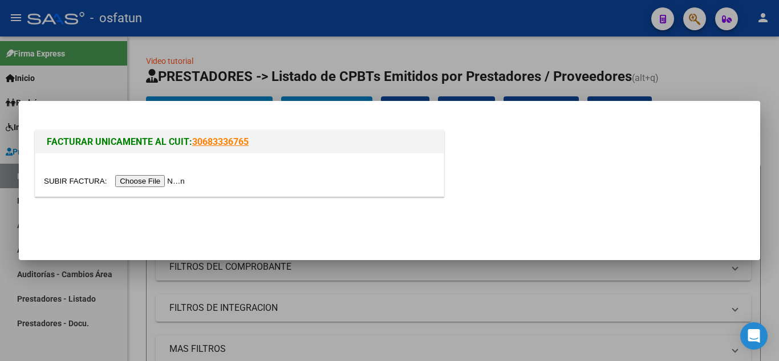
click at [168, 179] on input "file" at bounding box center [116, 181] width 144 height 12
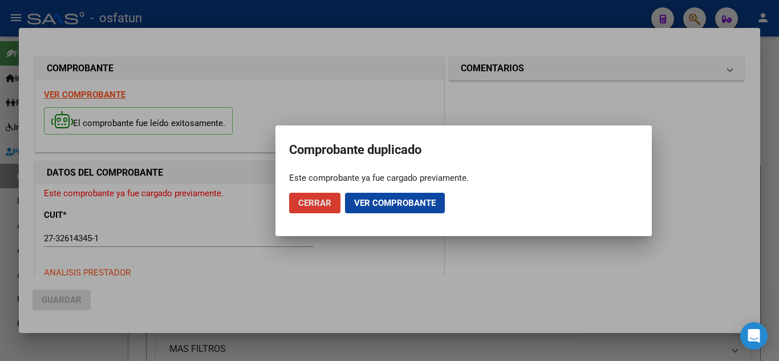
click at [329, 199] on span "Cerrar" at bounding box center [314, 203] width 33 height 10
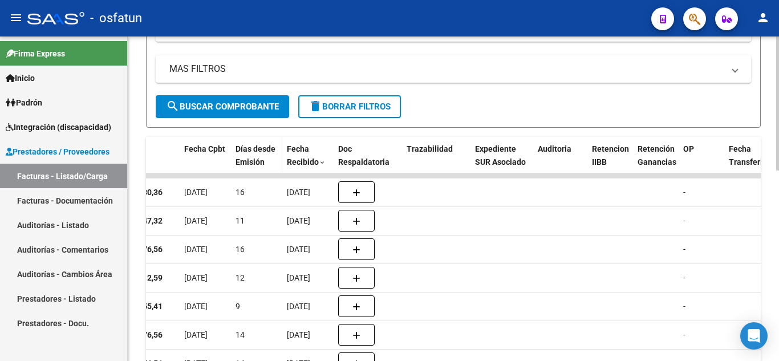
scroll to position [285, 0]
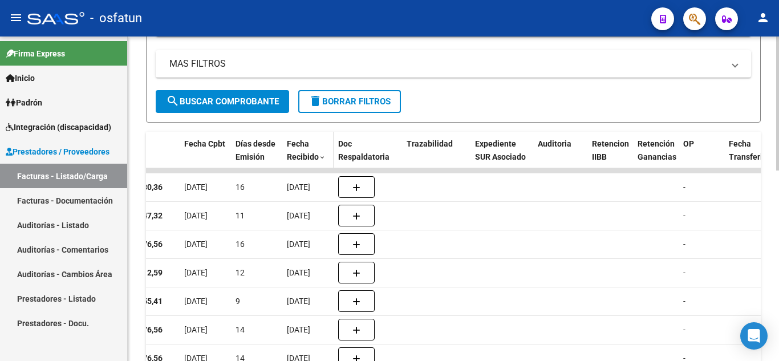
click at [303, 144] on span "Fecha Recibido" at bounding box center [303, 150] width 32 height 22
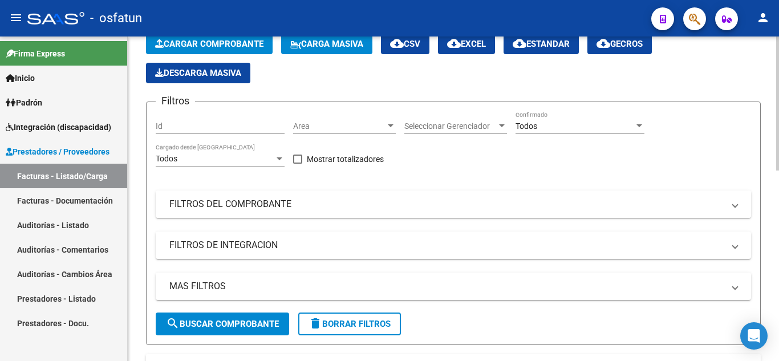
scroll to position [57, 0]
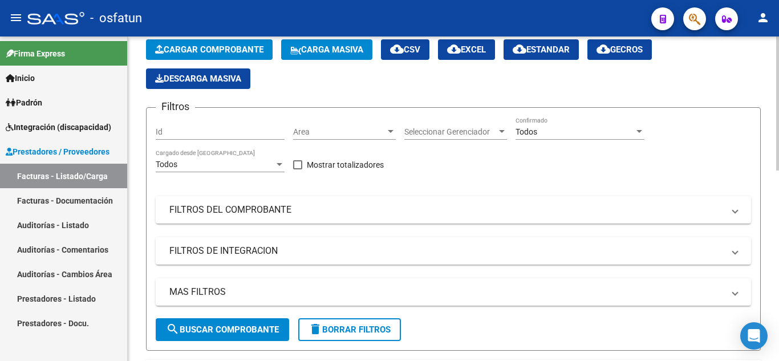
click at [582, 135] on div "Todos" at bounding box center [575, 132] width 119 height 10
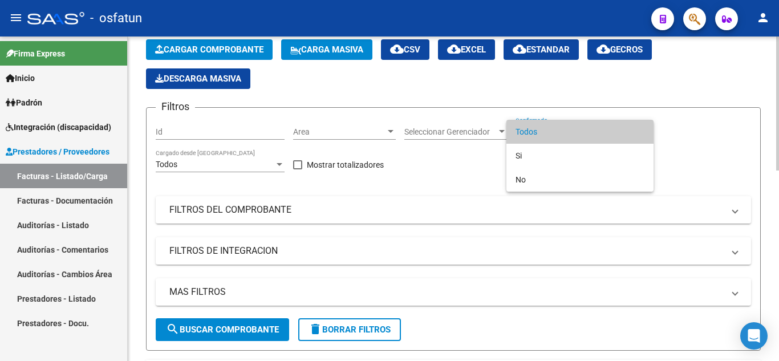
click at [582, 135] on span "Todos" at bounding box center [580, 132] width 129 height 24
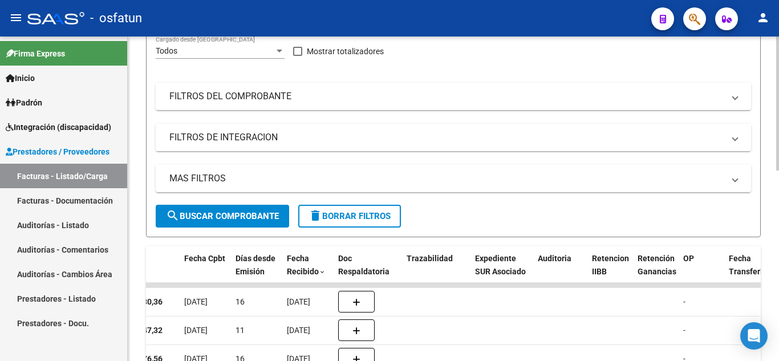
scroll to position [171, 0]
click at [527, 104] on mat-expansion-panel-header "FILTROS DEL COMPROBANTE" at bounding box center [454, 95] width 596 height 27
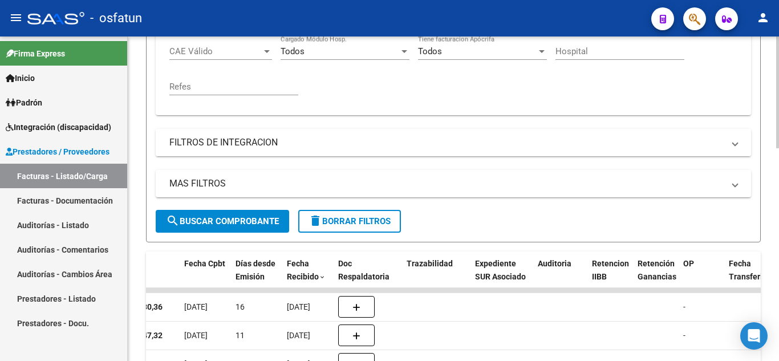
scroll to position [342, 0]
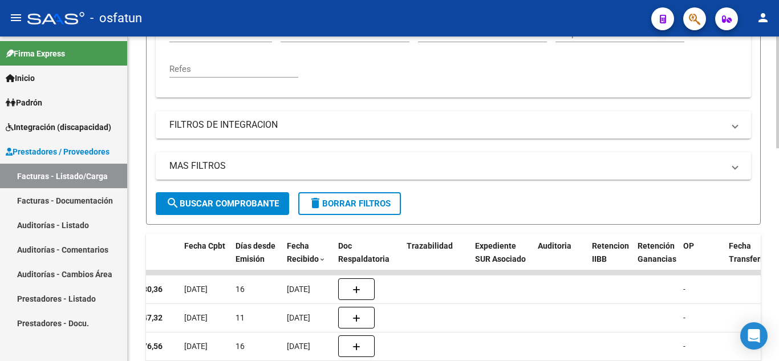
click at [494, 132] on mat-expansion-panel-header "FILTROS DE INTEGRACION" at bounding box center [454, 124] width 596 height 27
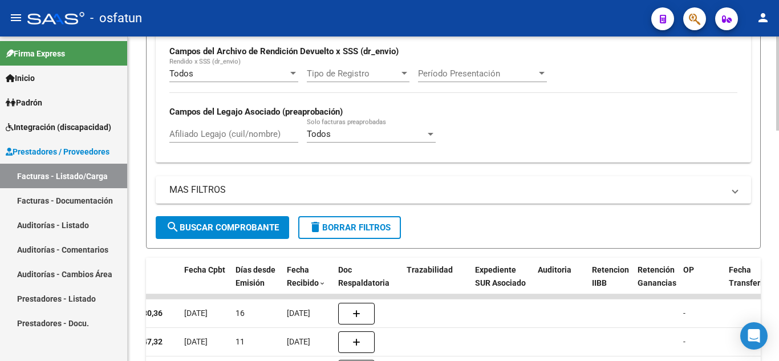
scroll to position [513, 0]
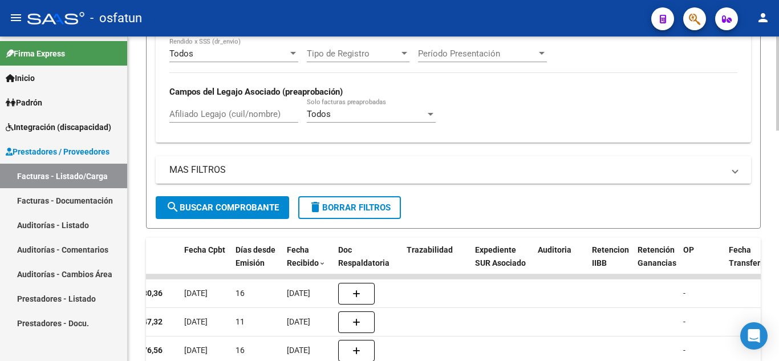
click at [472, 163] on mat-expansion-panel-header "MAS FILTROS" at bounding box center [454, 169] width 596 height 27
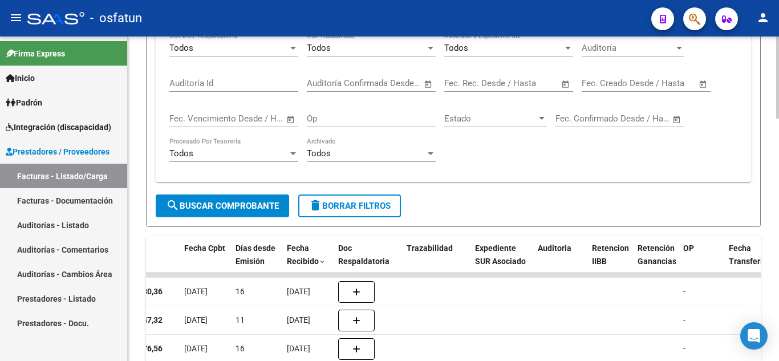
scroll to position [685, 0]
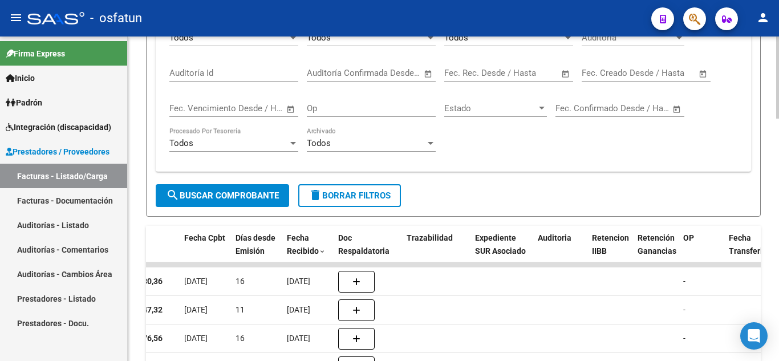
click at [212, 195] on span "search Buscar Comprobante" at bounding box center [222, 196] width 113 height 10
click at [296, 238] on span "Fecha Recibido" at bounding box center [303, 244] width 32 height 22
click at [296, 239] on span "Fecha Recibido" at bounding box center [303, 244] width 32 height 22
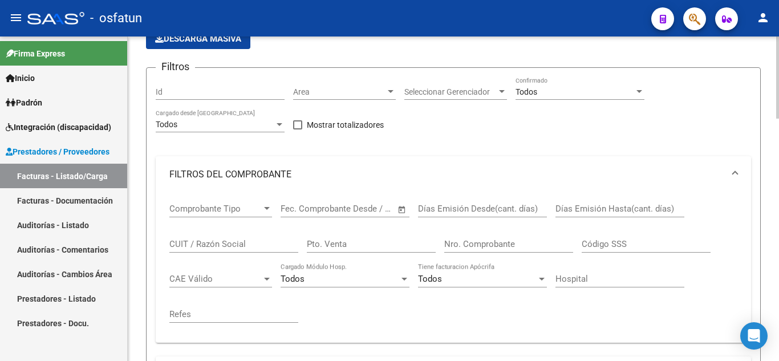
scroll to position [0, 0]
